Goal: Find contact information: Find contact information

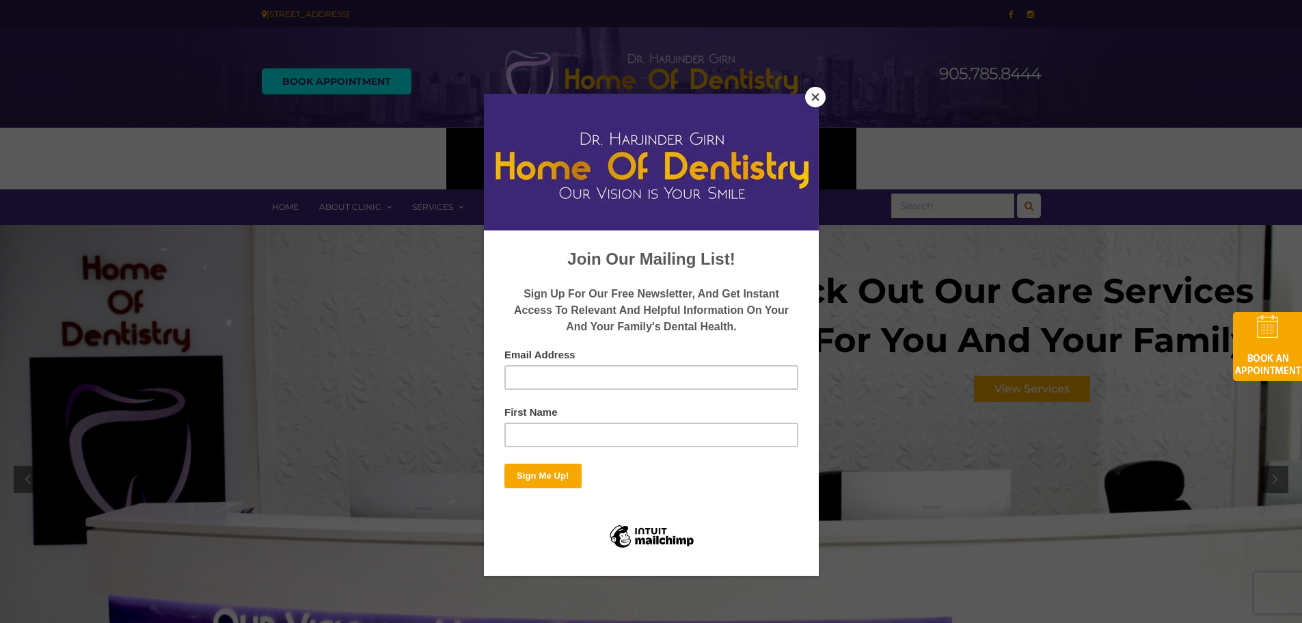
click at [807, 98] on button "Close" at bounding box center [815, 97] width 21 height 21
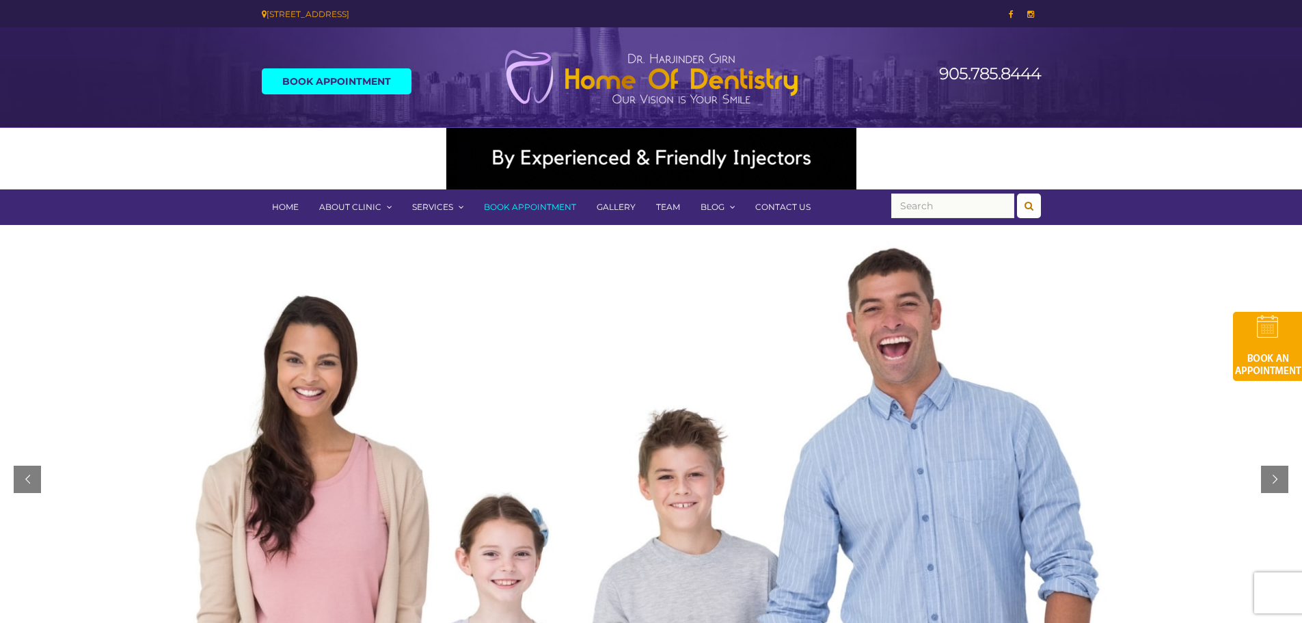
click at [783, 209] on link "Contact Us" at bounding box center [783, 207] width 76 height 36
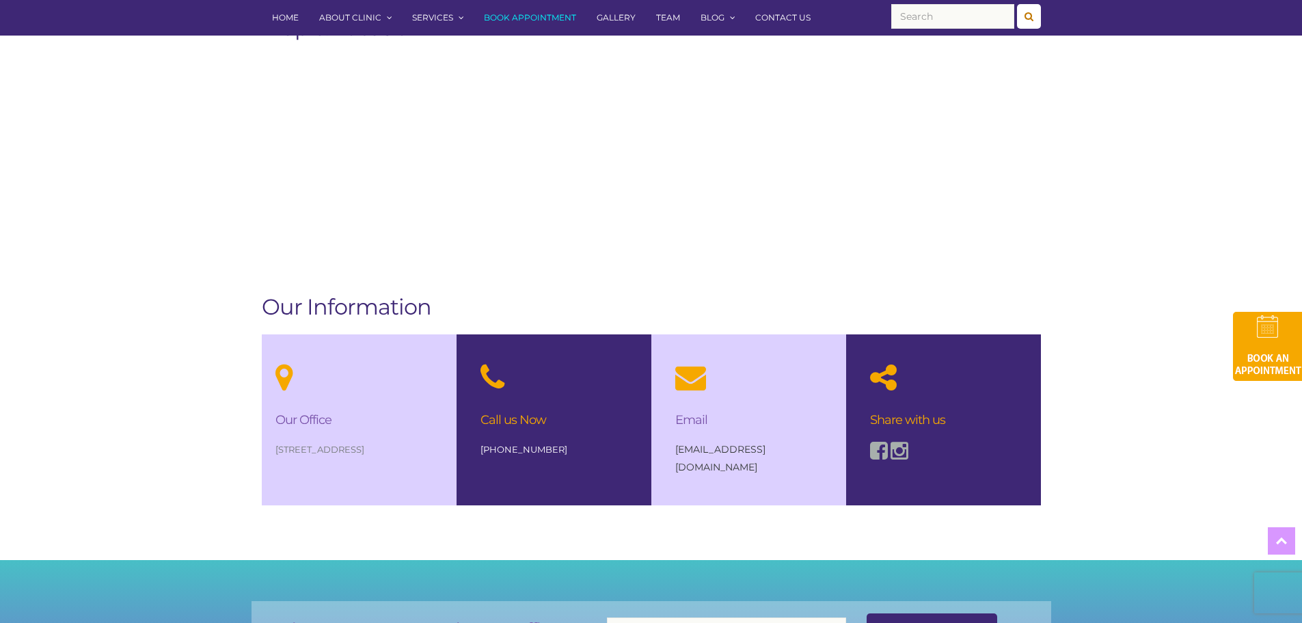
scroll to position [752, 0]
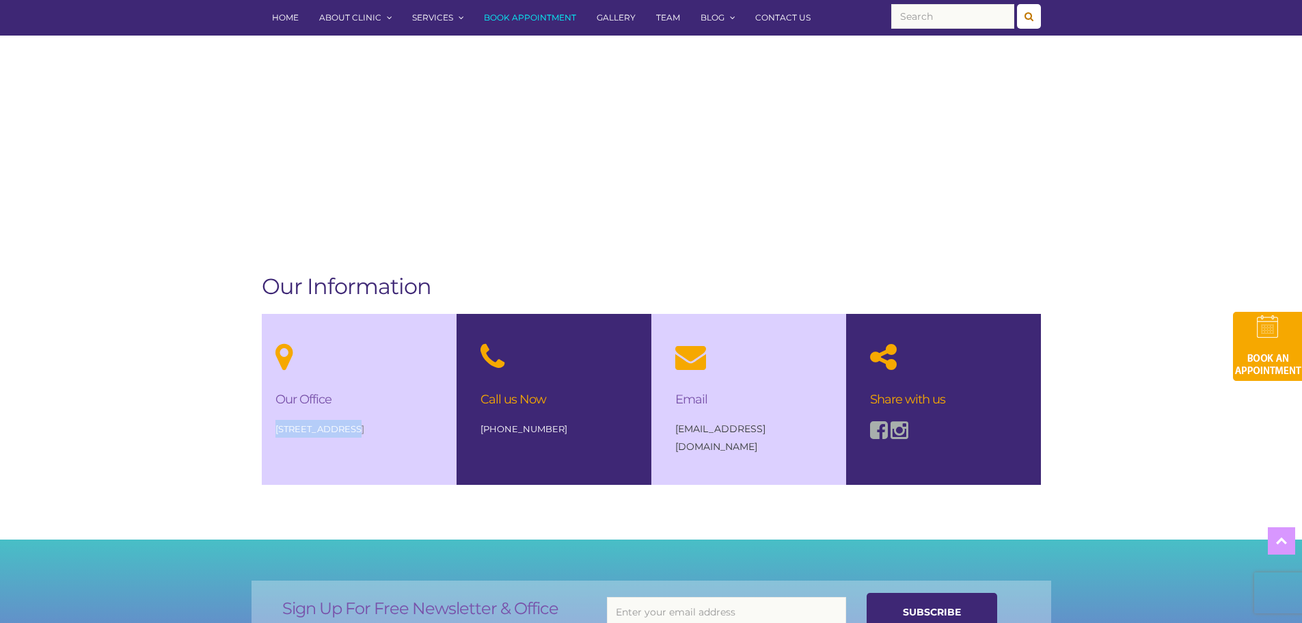
drag, startPoint x: 274, startPoint y: 429, endPoint x: 347, endPoint y: 426, distance: 73.2
click at [347, 426] on div "Our Office [STREET_ADDRESS]" at bounding box center [359, 399] width 195 height 171
copy p "[STREET_ADDRESS]"
